Goal: Task Accomplishment & Management: Use online tool/utility

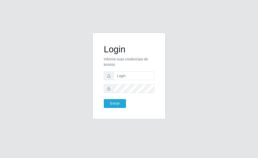
type input "[EMAIL_ADDRESS][DOMAIN_NAME]"
click at [104, 99] on button "Entrar" at bounding box center [115, 103] width 22 height 9
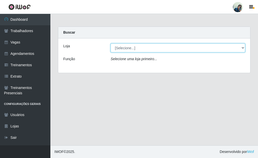
click at [182, 47] on select "[Selecione...] [PERSON_NAME]" at bounding box center [178, 47] width 135 height 9
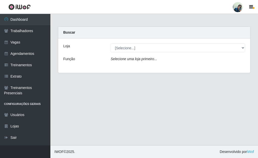
click at [181, 65] on div "Loja [Selecione...] [PERSON_NAME] Função Selecione uma loja primeiro..." at bounding box center [154, 55] width 192 height 34
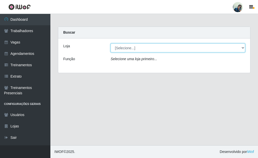
click at [178, 49] on select "[Selecione...] [PERSON_NAME]" at bounding box center [178, 47] width 135 height 9
select select "430"
click at [111, 43] on select "[Selecione...] [PERSON_NAME]" at bounding box center [178, 47] width 135 height 9
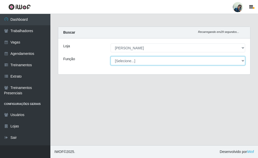
click at [171, 60] on select "[Selecione...] Auxiliar de Estacionamento Auxiliar de Estacionamento + Auxiliar…" at bounding box center [178, 60] width 135 height 9
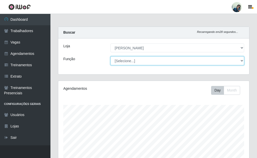
scroll to position [105, 191]
select select "1"
click at [111, 56] on select "[Selecione...] Auxiliar de Estacionamento Auxiliar de Estacionamento + Auxiliar…" at bounding box center [178, 60] width 134 height 9
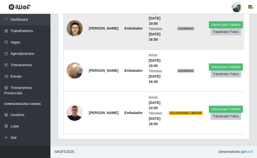
scroll to position [148, 0]
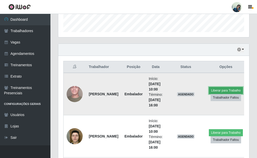
click at [220, 93] on button "Liberar para Trabalho" at bounding box center [226, 90] width 34 height 7
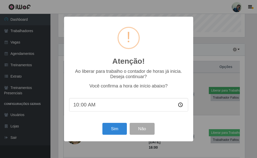
scroll to position [105, 188]
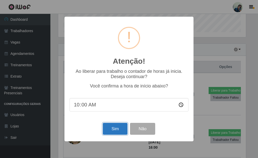
click at [119, 125] on button "Sim" at bounding box center [115, 129] width 24 height 12
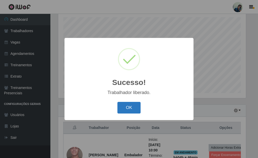
click at [138, 110] on button "OK" at bounding box center [129, 108] width 23 height 12
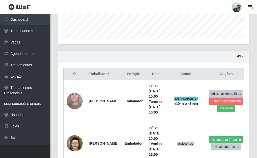
scroll to position [195, 0]
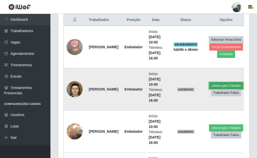
click at [216, 87] on button "Liberar para Trabalho" at bounding box center [226, 85] width 34 height 7
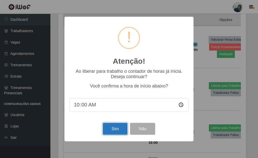
click at [111, 129] on button "Sim" at bounding box center [115, 129] width 24 height 12
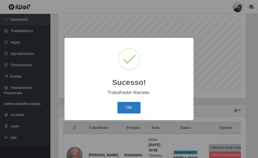
click at [136, 112] on button "OK" at bounding box center [129, 108] width 23 height 12
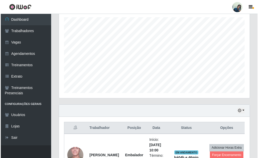
scroll to position [249, 0]
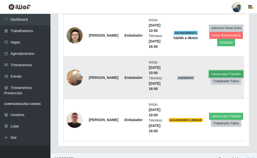
click at [219, 74] on button "Liberar para Trabalho" at bounding box center [226, 73] width 34 height 7
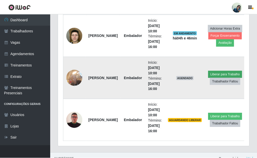
scroll to position [105, 188]
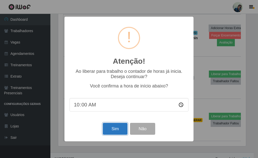
click at [109, 132] on button "Sim" at bounding box center [115, 129] width 24 height 12
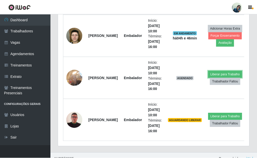
scroll to position [0, 0]
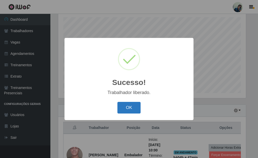
click at [131, 112] on button "OK" at bounding box center [129, 108] width 23 height 12
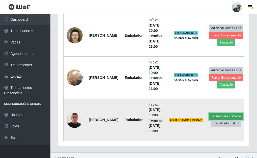
click at [218, 116] on button "Liberar para Trabalho" at bounding box center [226, 116] width 34 height 7
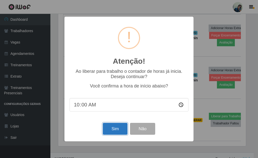
click at [114, 132] on button "Sim" at bounding box center [115, 129] width 24 height 12
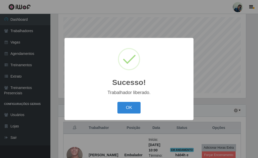
click at [127, 114] on div "OK Cancel" at bounding box center [129, 107] width 119 height 14
click at [128, 112] on button "OK" at bounding box center [129, 108] width 23 height 12
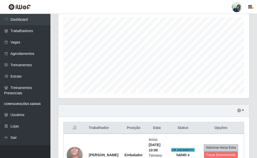
click at [237, 112] on div "Hoje 1 dia 3 dias 1 Semana Não encerrados" at bounding box center [153, 110] width 191 height 12
click at [234, 116] on div "Hoje 1 dia 3 dias 1 Semana Não encerrados" at bounding box center [153, 110] width 191 height 12
click at [238, 113] on button "button" at bounding box center [240, 111] width 7 height 6
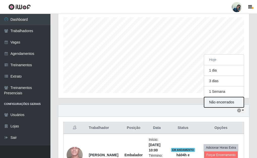
click at [222, 102] on button "Não encerrados" at bounding box center [224, 102] width 40 height 10
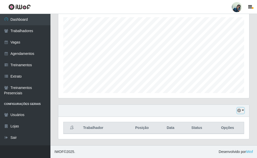
click at [240, 111] on icon "button" at bounding box center [240, 111] width 4 height 4
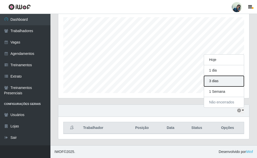
click at [214, 82] on button "3 dias" at bounding box center [224, 81] width 40 height 11
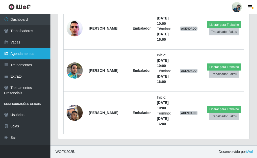
click at [13, 50] on link "Agendamentos" at bounding box center [25, 53] width 50 height 11
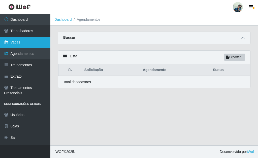
click at [18, 41] on link "Vagas" at bounding box center [25, 42] width 50 height 11
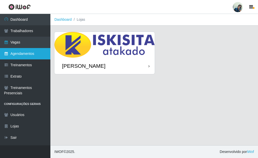
click at [12, 57] on link "Agendamentos" at bounding box center [25, 53] width 50 height 11
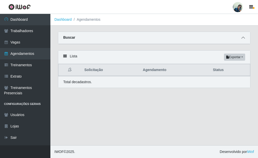
click at [245, 40] on span at bounding box center [244, 38] width 6 height 6
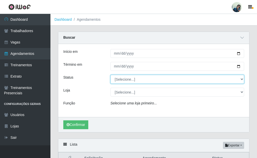
click at [131, 82] on select "[Selecione...] AGENDADO AGUARDANDO LIBERAR EM ANDAMENTO EM REVISÃO FINALIZADO C…" at bounding box center [178, 79] width 134 height 9
select select "EM REVISÃO"
click at [111, 75] on select "[Selecione...] AGENDADO AGUARDANDO LIBERAR EM ANDAMENTO EM REVISÃO FINALIZADO C…" at bounding box center [178, 79] width 134 height 9
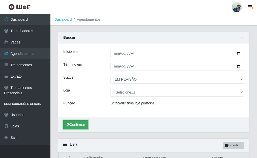
click at [77, 127] on button "Confirmar" at bounding box center [75, 124] width 25 height 9
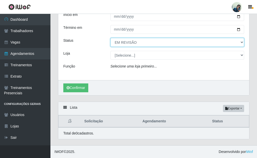
click at [133, 40] on select "[Selecione...] AGENDADO AGUARDANDO LIBERAR EM ANDAMENTO EM REVISÃO FINALIZADO C…" at bounding box center [178, 42] width 134 height 9
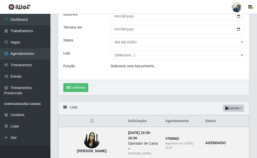
click at [104, 96] on div "Carregando... Buscar Início em [GEOGRAPHIC_DATA] em Status [Selecione...] AGEND…" at bounding box center [153, 47] width 199 height 107
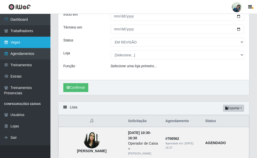
click at [21, 39] on link "Vagas" at bounding box center [25, 42] width 50 height 11
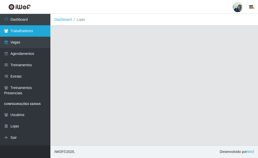
click at [25, 29] on link "Trabalhadores" at bounding box center [25, 30] width 50 height 11
